Goal: Communication & Community: Answer question/provide support

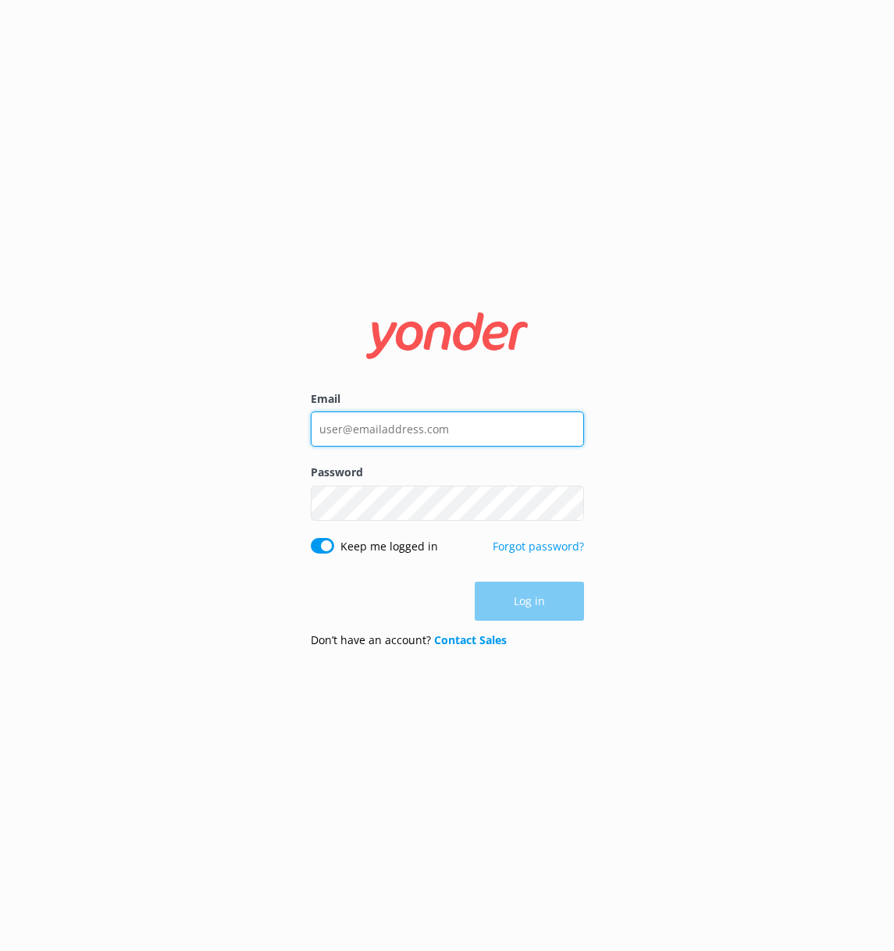
type input "[PERSON_NAME][EMAIL_ADDRESS][DOMAIN_NAME]"
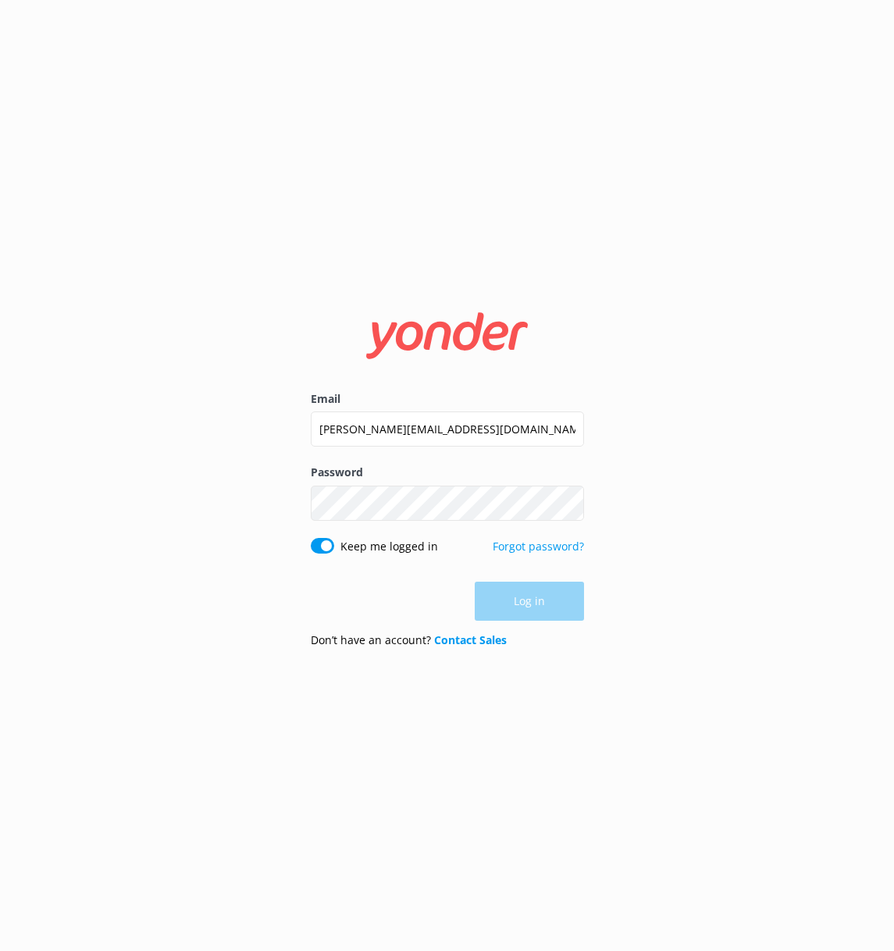
click at [538, 597] on div "Log in" at bounding box center [447, 601] width 273 height 39
click at [538, 597] on button "Log in" at bounding box center [529, 602] width 109 height 39
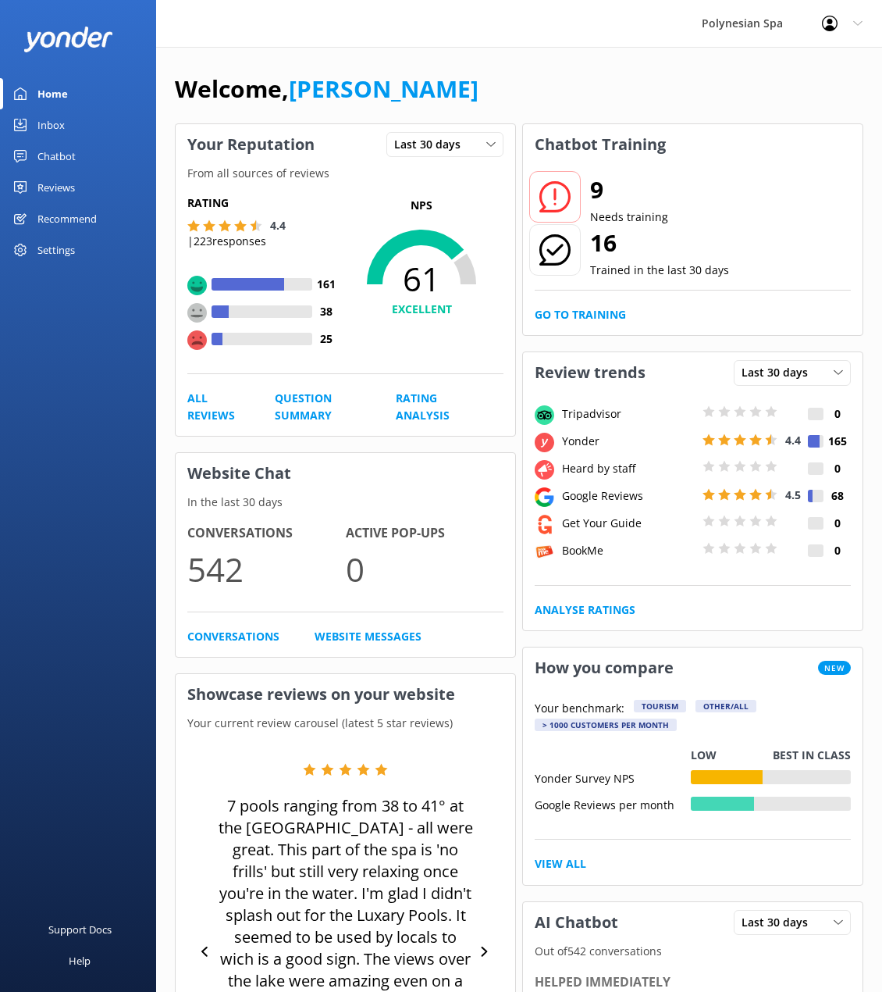
click at [53, 184] on div "Reviews" at bounding box center [55, 187] width 37 height 31
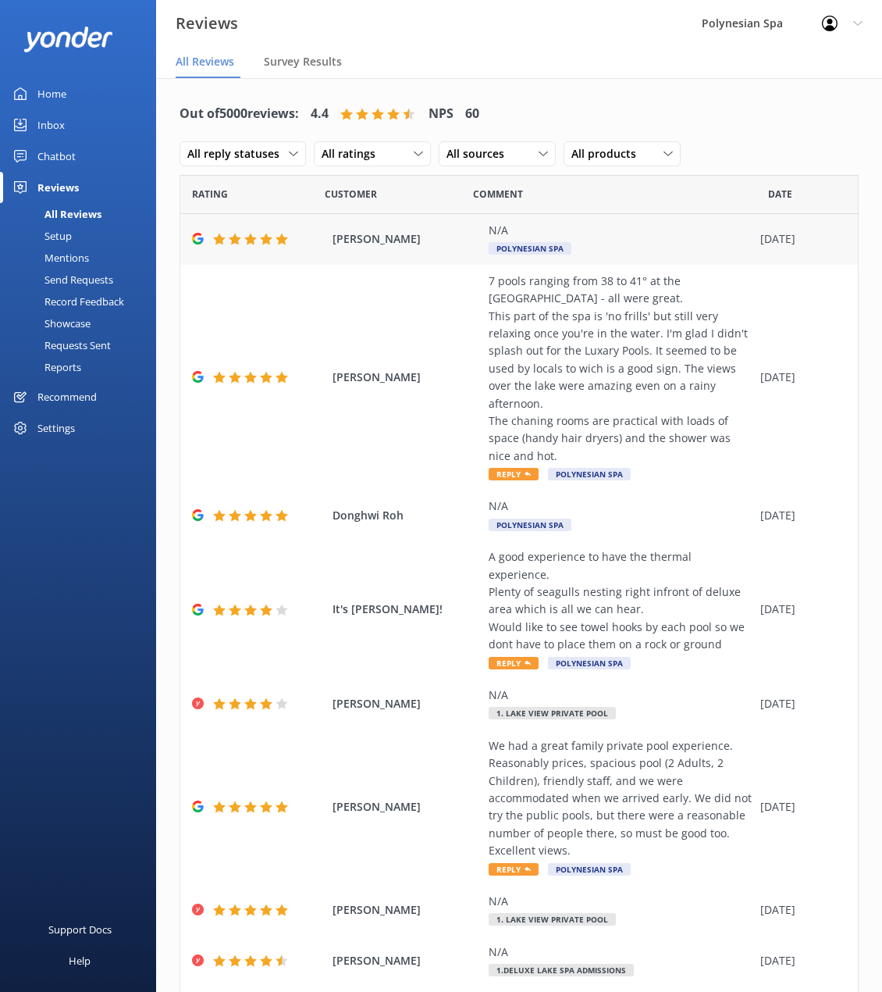
click at [282, 241] on use at bounding box center [282, 239] width 12 height 12
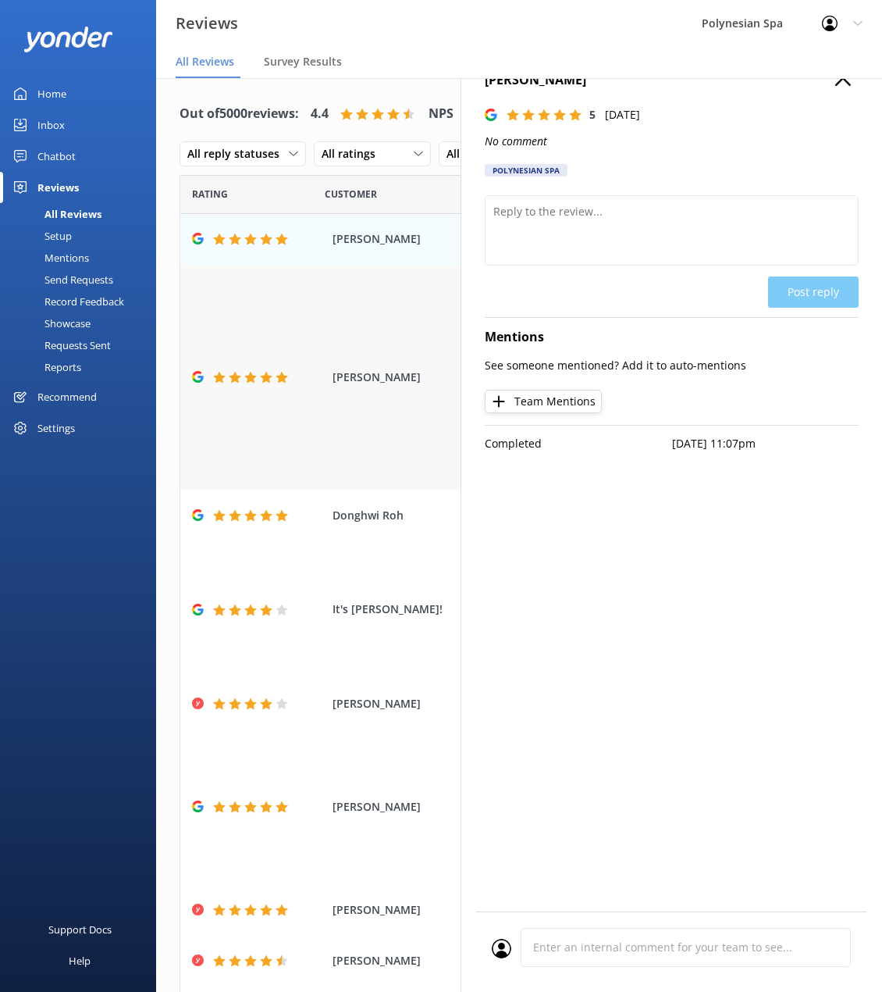
click at [274, 350] on div "[PERSON_NAME] 7 pools ranging from 38 to 41° at the [GEOGRAPHIC_DATA] - all wer…" at bounding box center [519, 378] width 678 height 226
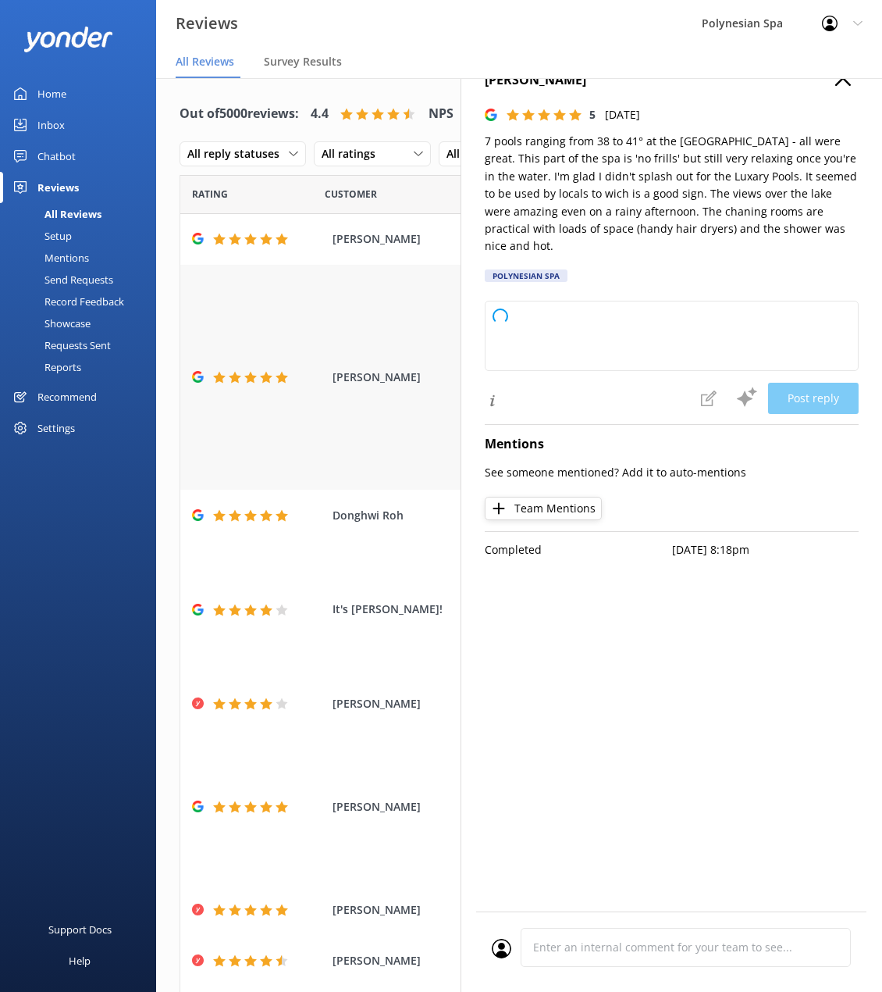
type textarea "Thank you so much for your wonderful review! We're delighted you enjoyed the Pa…"
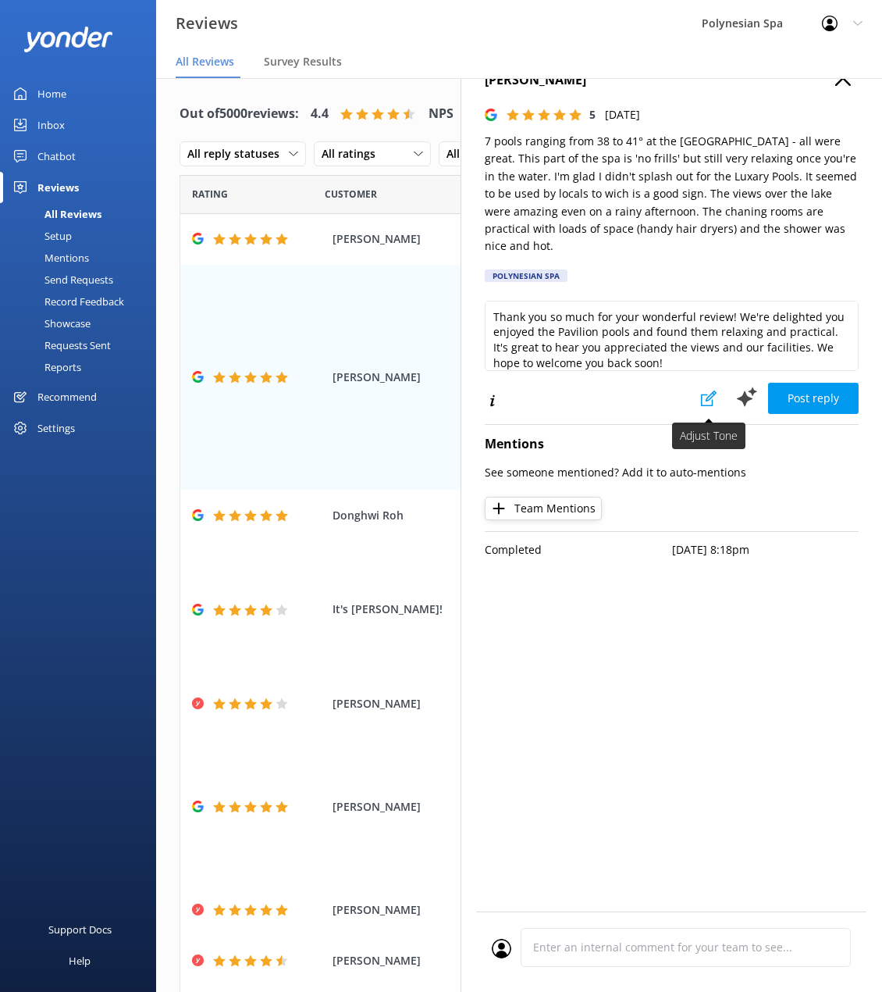
click at [700, 386] on button at bounding box center [709, 398] width 34 height 31
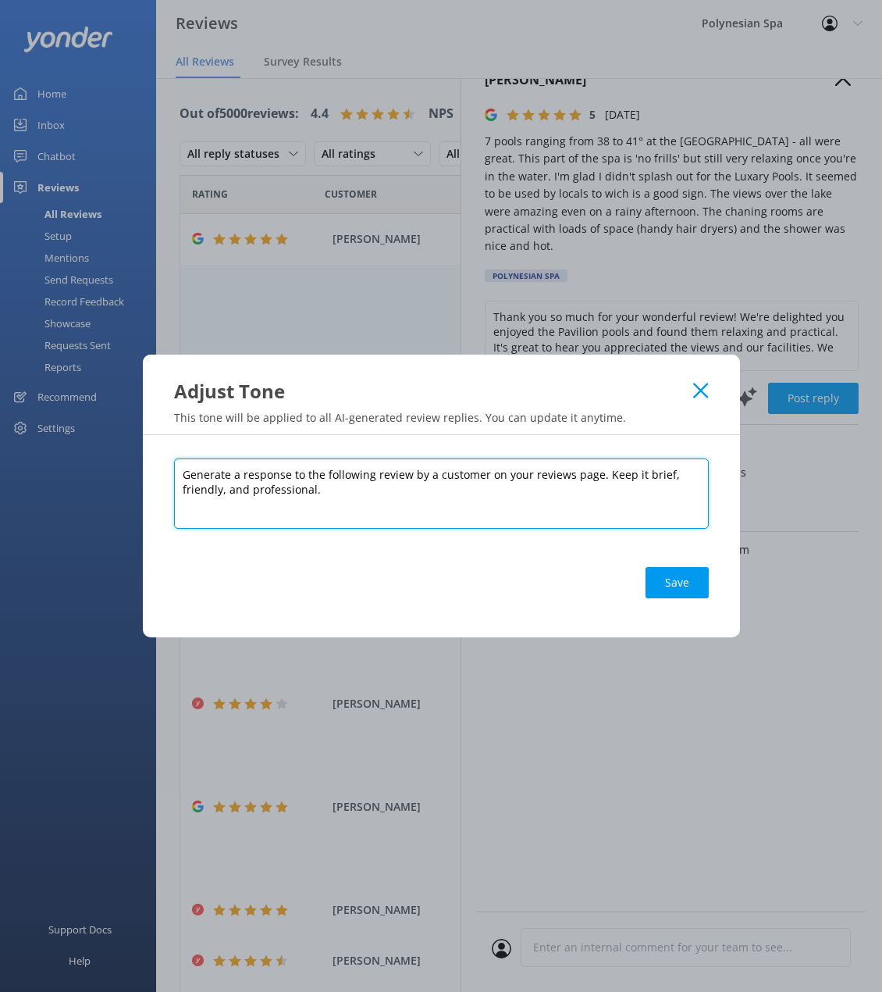
drag, startPoint x: 365, startPoint y: 502, endPoint x: -27, endPoint y: 383, distance: 409.0
click at [0, 383] on html "Reviews Polynesian Spa Profile Settings Logout All Reviews Survey Results Home …" at bounding box center [441, 496] width 882 height 992
paste textarea "Lor ips dol sitam consecte adipiscingelit sed Doeiusmodt Inc, ut labore etdolor…"
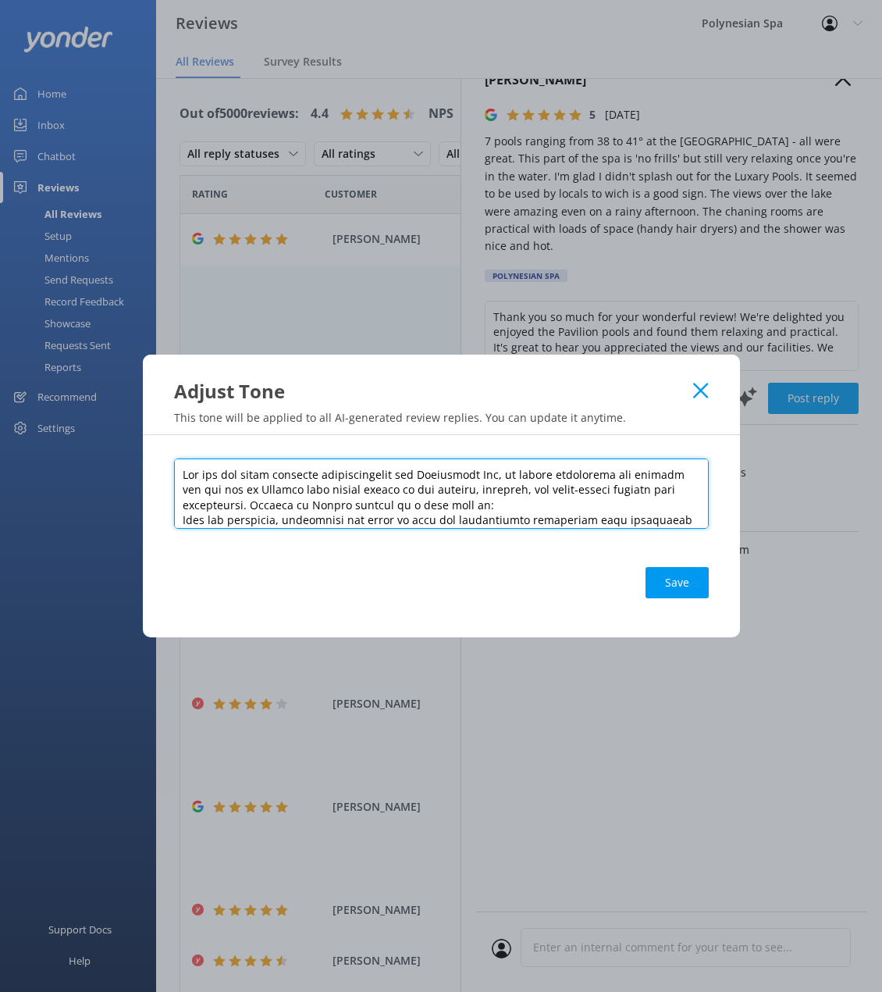
scroll to position [153, 0]
type textarea "Lor ips dol sitam consecte adipiscingelit sed Doeiusmodt Inc, ut labore etdolor…"
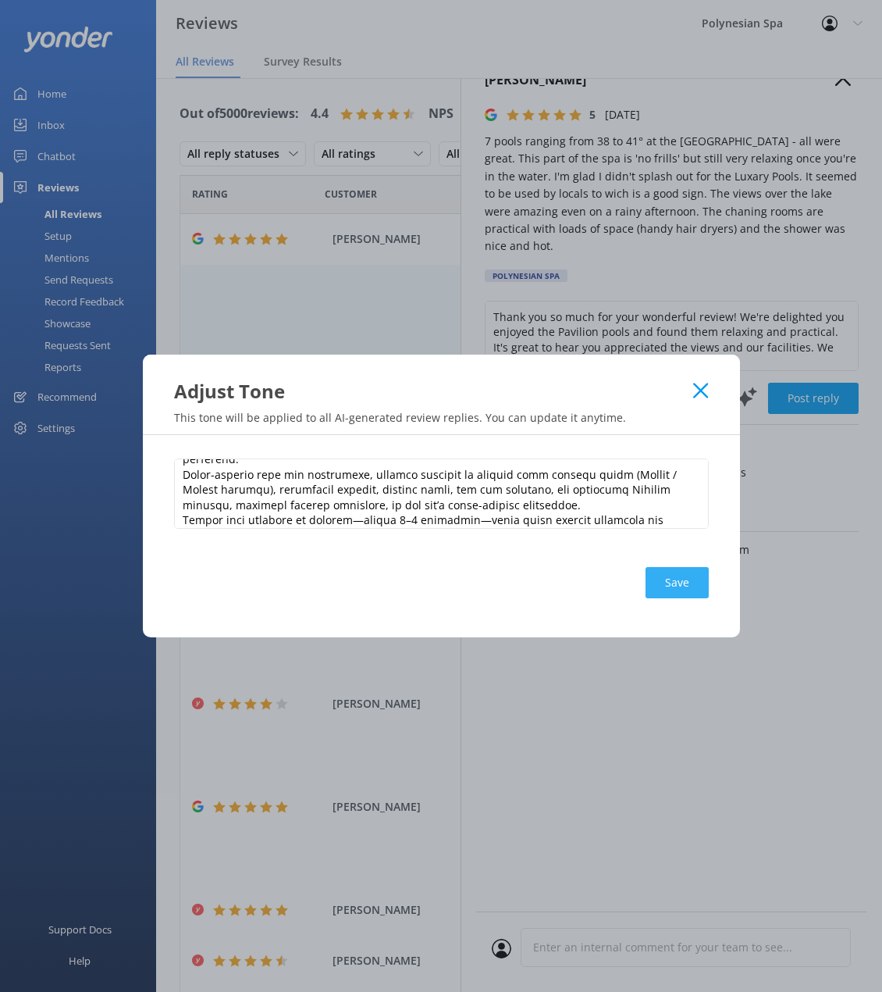
click at [681, 583] on button "Save" at bounding box center [677, 582] width 63 height 31
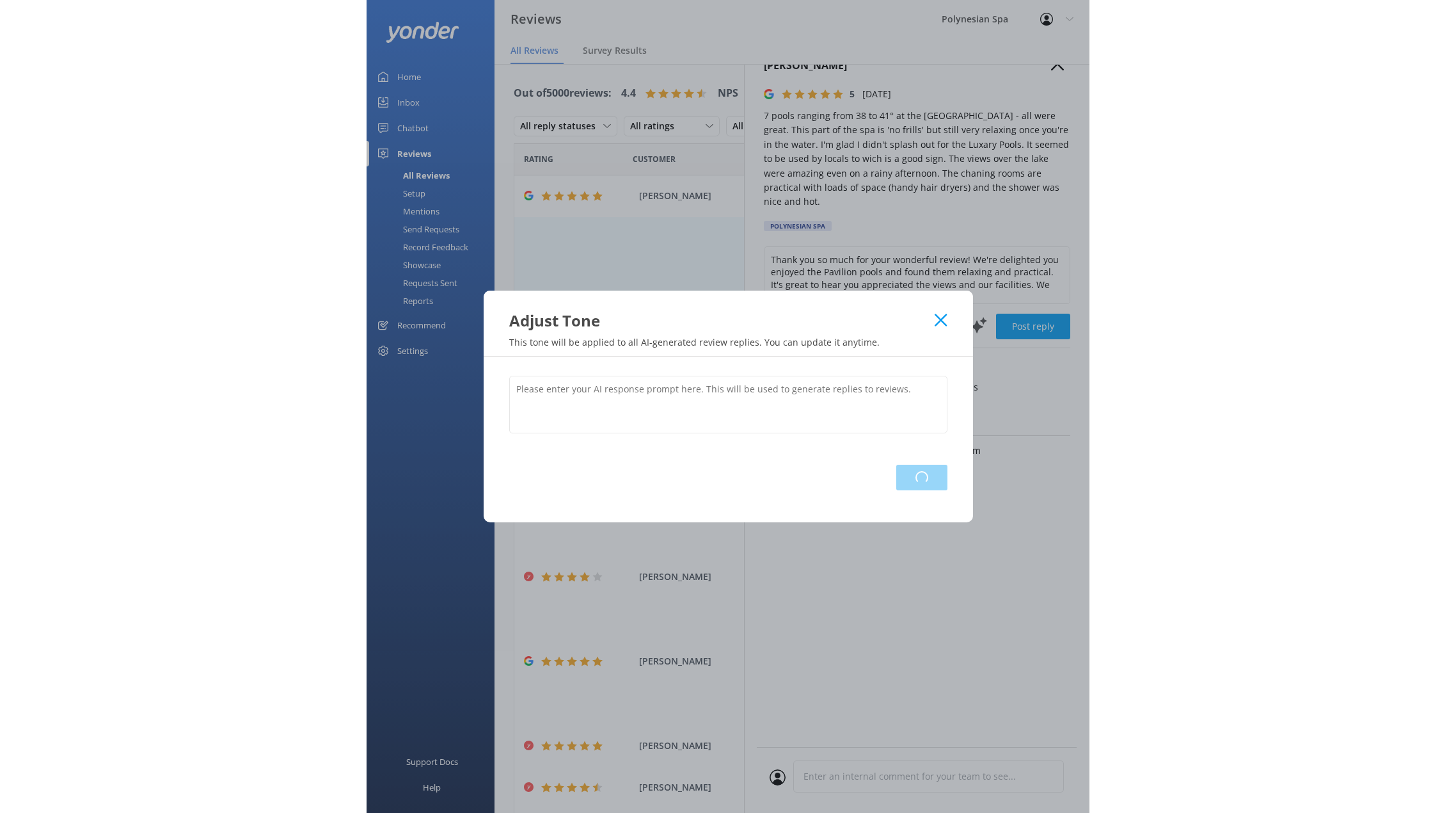
scroll to position [0, 0]
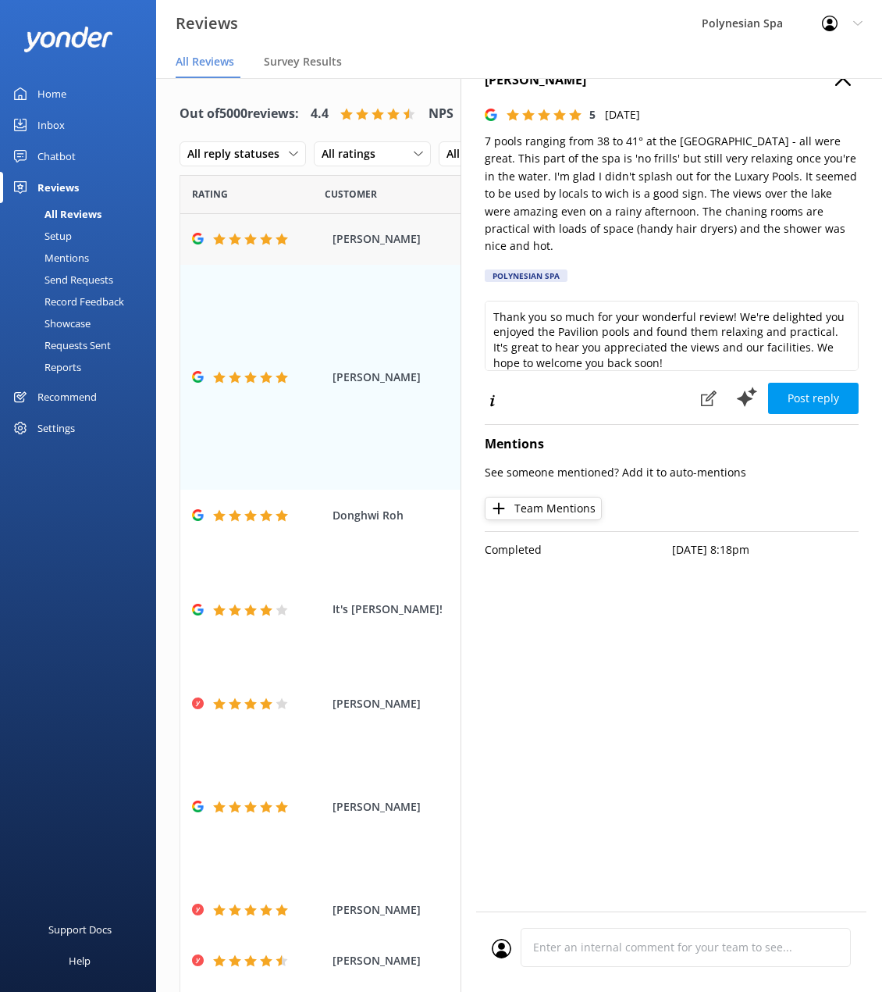
click at [315, 233] on div at bounding box center [258, 239] width 133 height 12
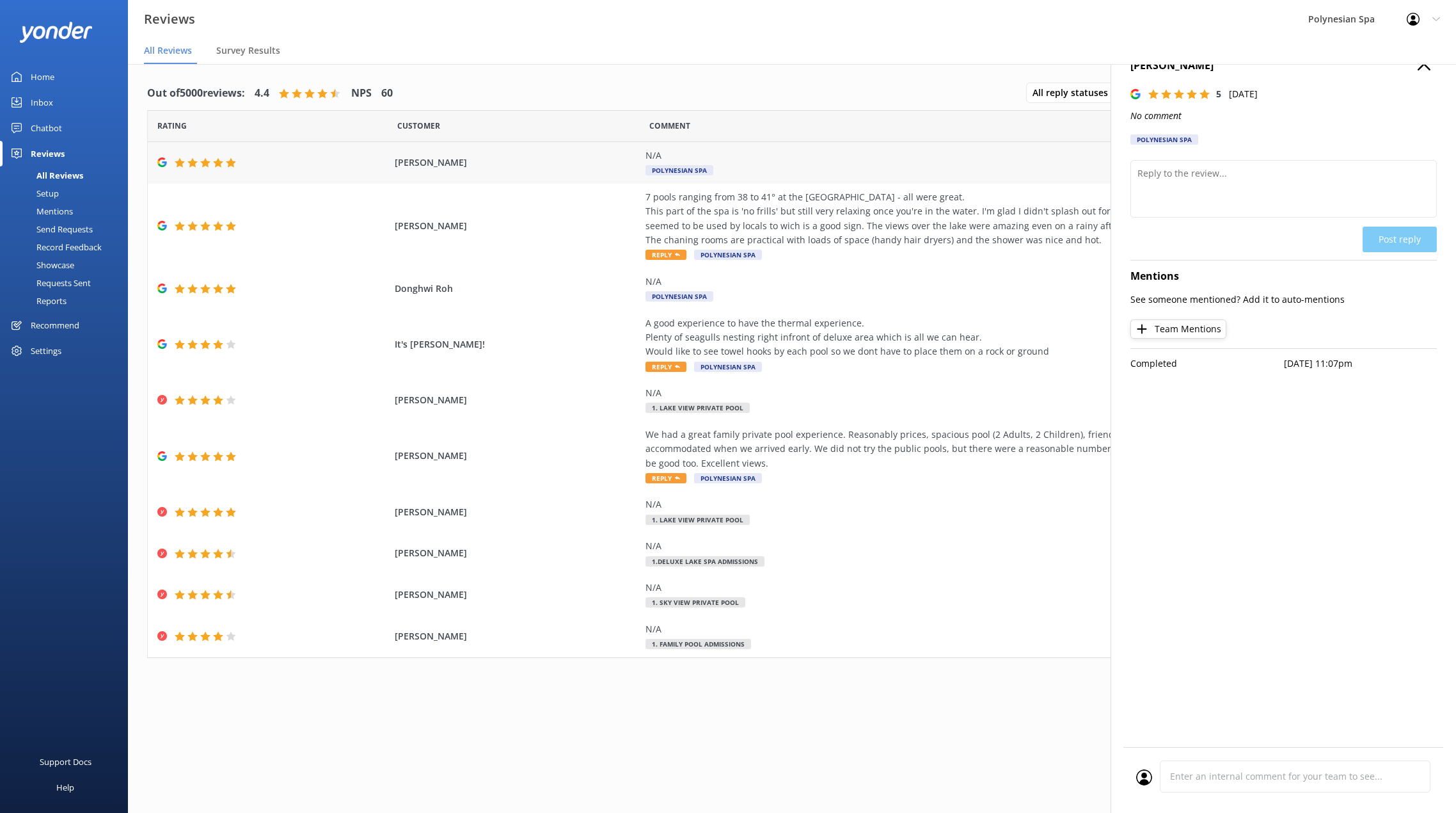
click at [732, 158] on div "N/A" at bounding box center [937, 155] width 583 height 14
click at [732, 220] on div "7 pools ranging from 38 to 41° at the [GEOGRAPHIC_DATA] - all were great. This …" at bounding box center [937, 219] width 583 height 57
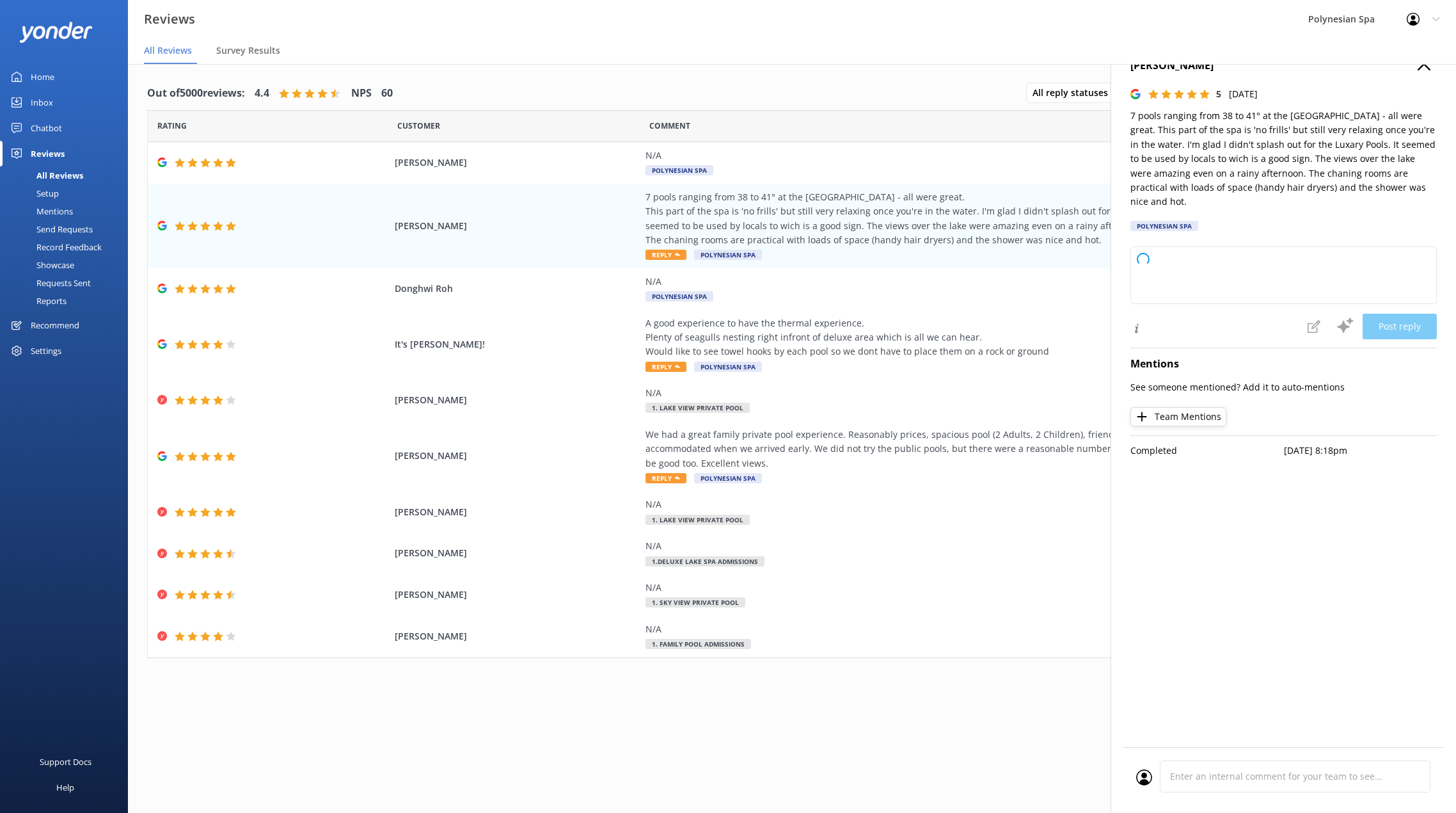
type textarea "Thank you so much for your wonderful review and for sharing your experience in …"
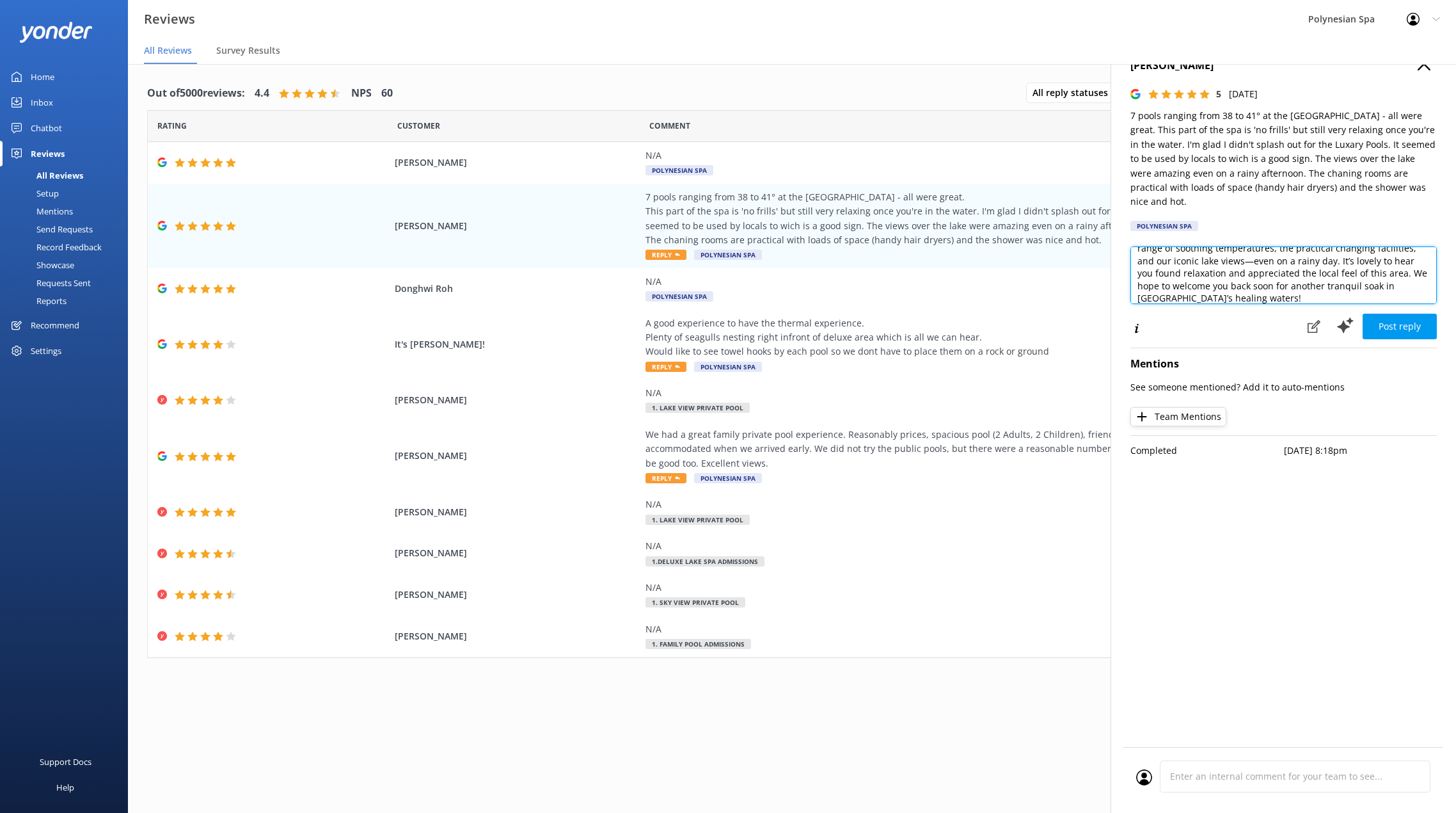
scroll to position [44, 0]
